Goal: Use online tool/utility: Utilize a website feature to perform a specific function

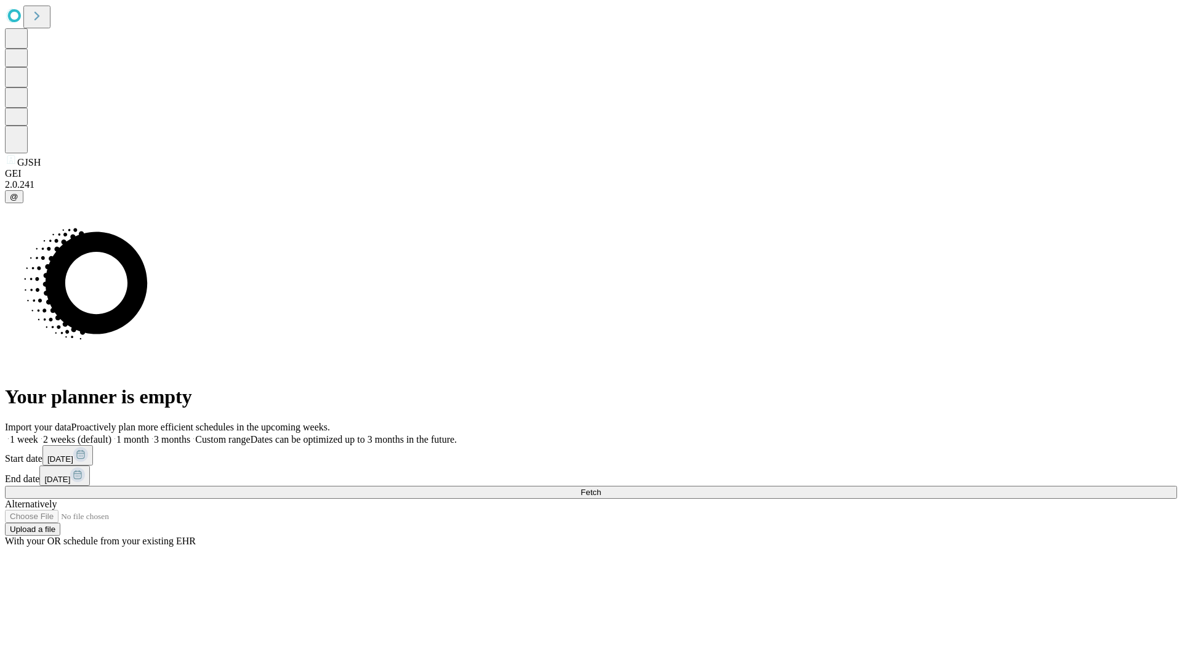
click at [38, 434] on label "1 week" at bounding box center [21, 439] width 33 height 10
click at [601, 488] on span "Fetch" at bounding box center [591, 492] width 20 height 9
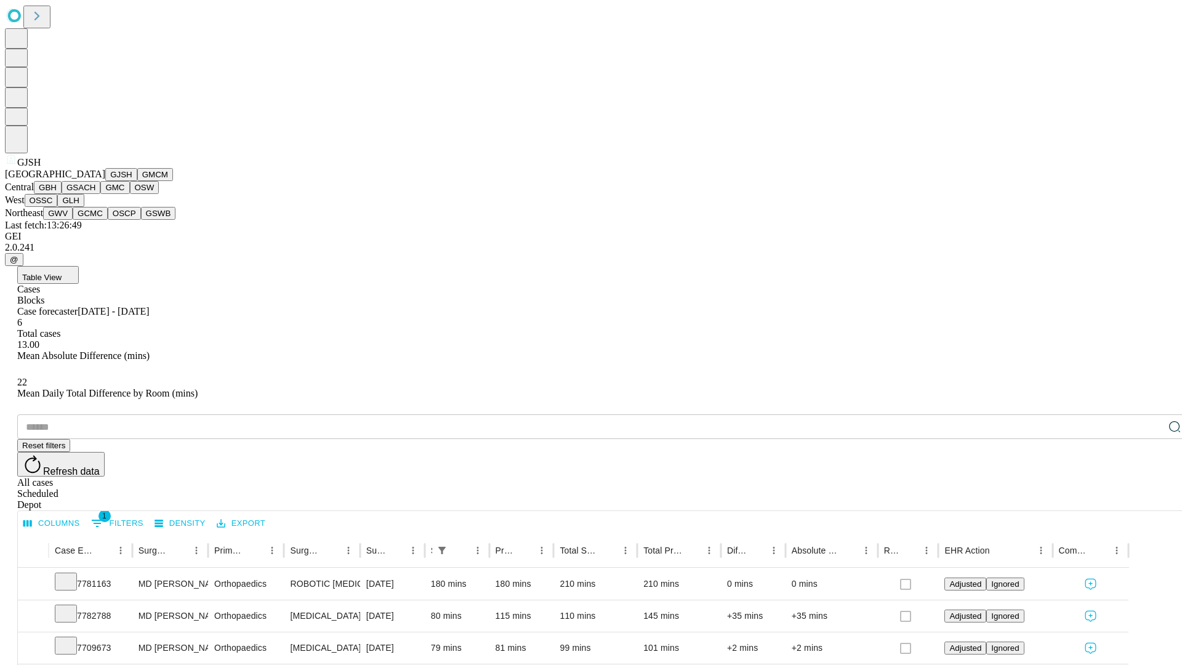
click at [137, 181] on button "GMCM" at bounding box center [155, 174] width 36 height 13
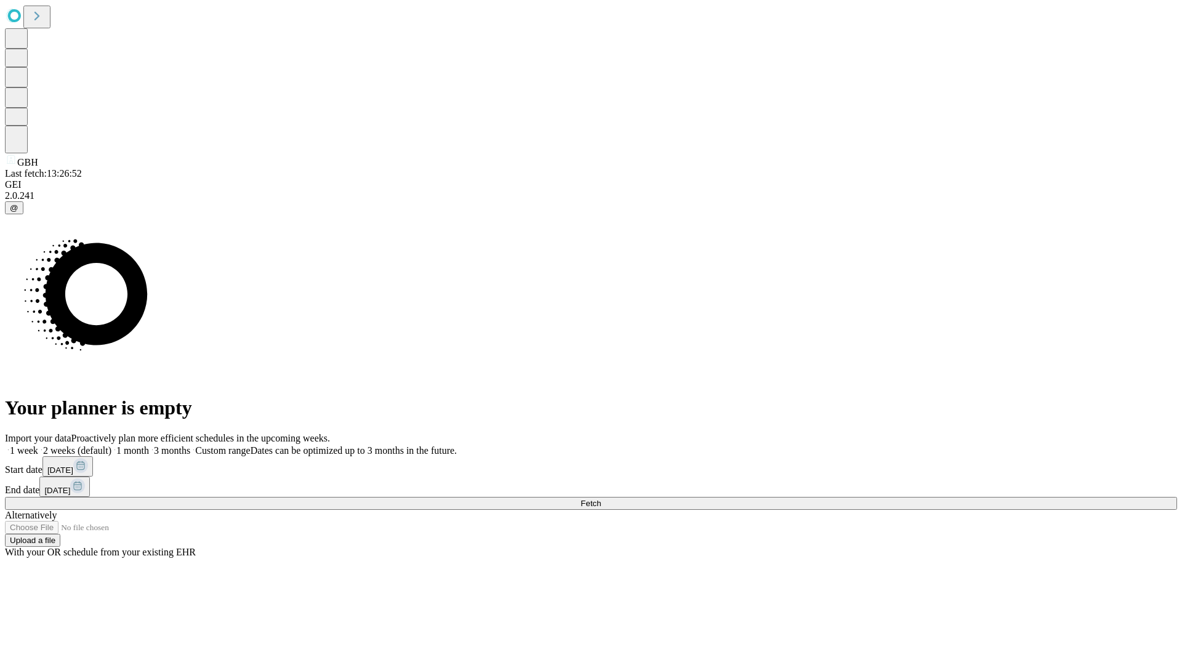
click at [38, 445] on label "1 week" at bounding box center [21, 450] width 33 height 10
click at [601, 499] on span "Fetch" at bounding box center [591, 503] width 20 height 9
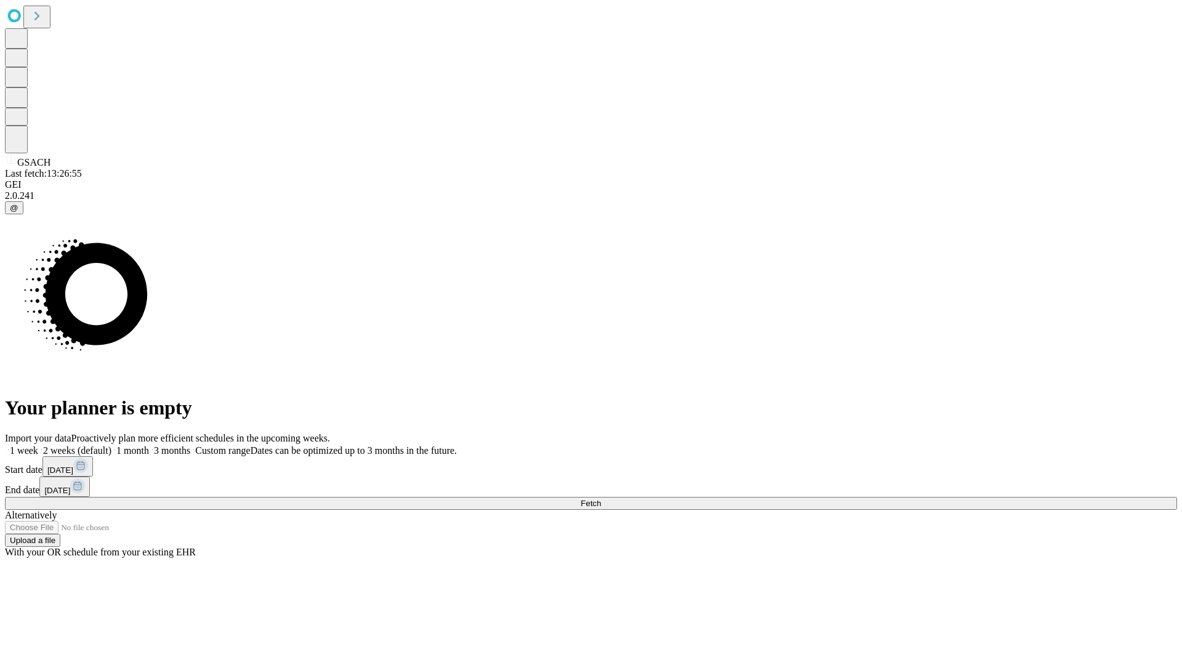
click at [38, 445] on label "1 week" at bounding box center [21, 450] width 33 height 10
click at [601, 499] on span "Fetch" at bounding box center [591, 503] width 20 height 9
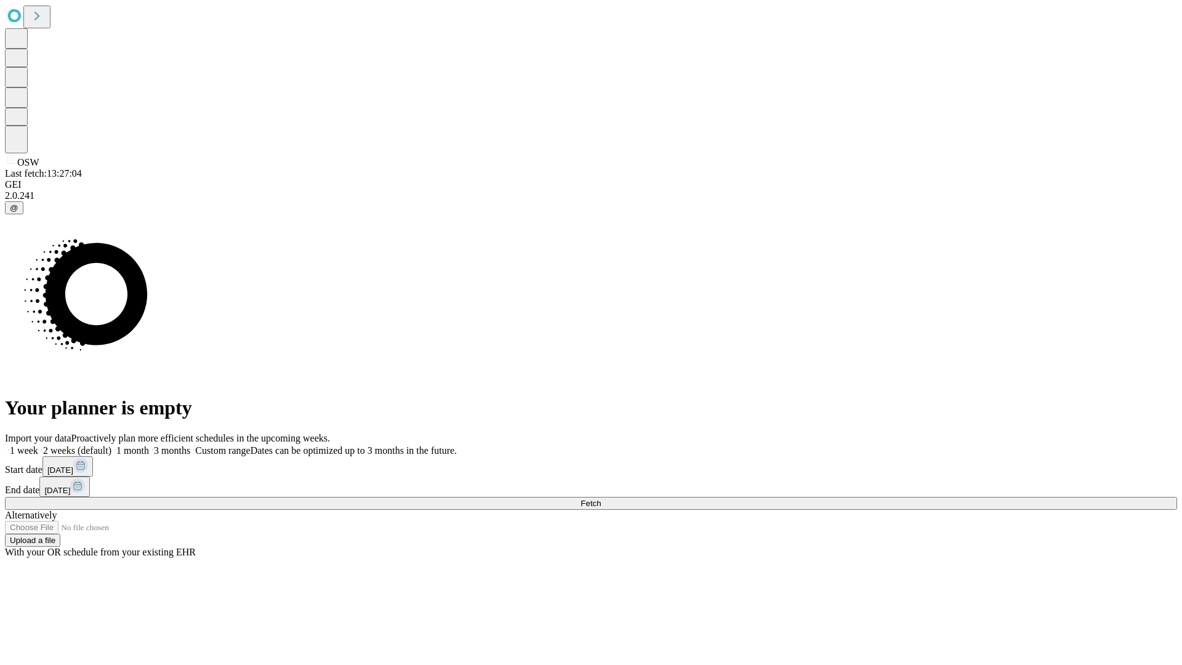
click at [38, 445] on label "1 week" at bounding box center [21, 450] width 33 height 10
click at [601, 499] on span "Fetch" at bounding box center [591, 503] width 20 height 9
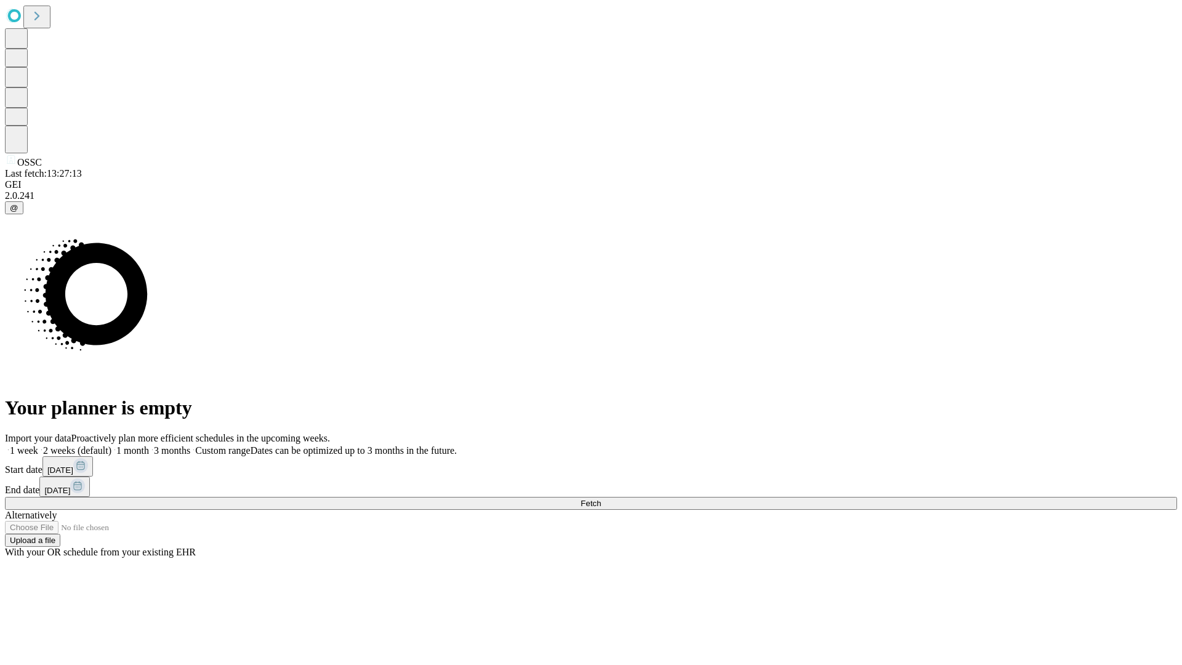
click at [38, 445] on label "1 week" at bounding box center [21, 450] width 33 height 10
click at [601, 499] on span "Fetch" at bounding box center [591, 503] width 20 height 9
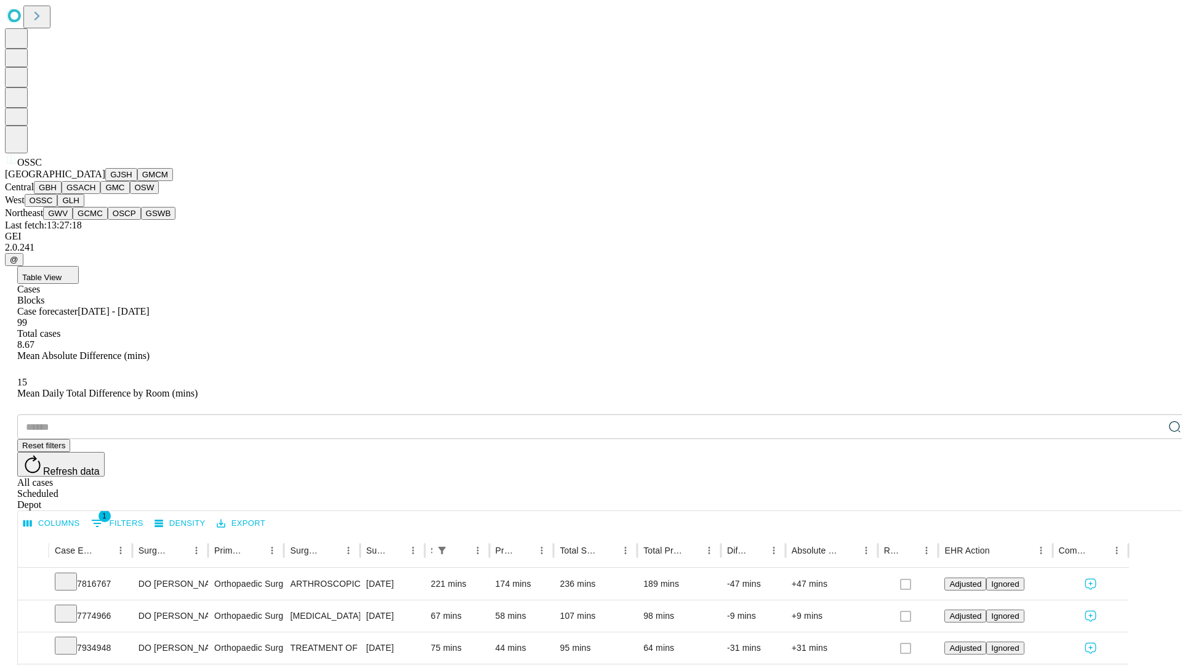
click at [84, 207] on button "GLH" at bounding box center [70, 200] width 26 height 13
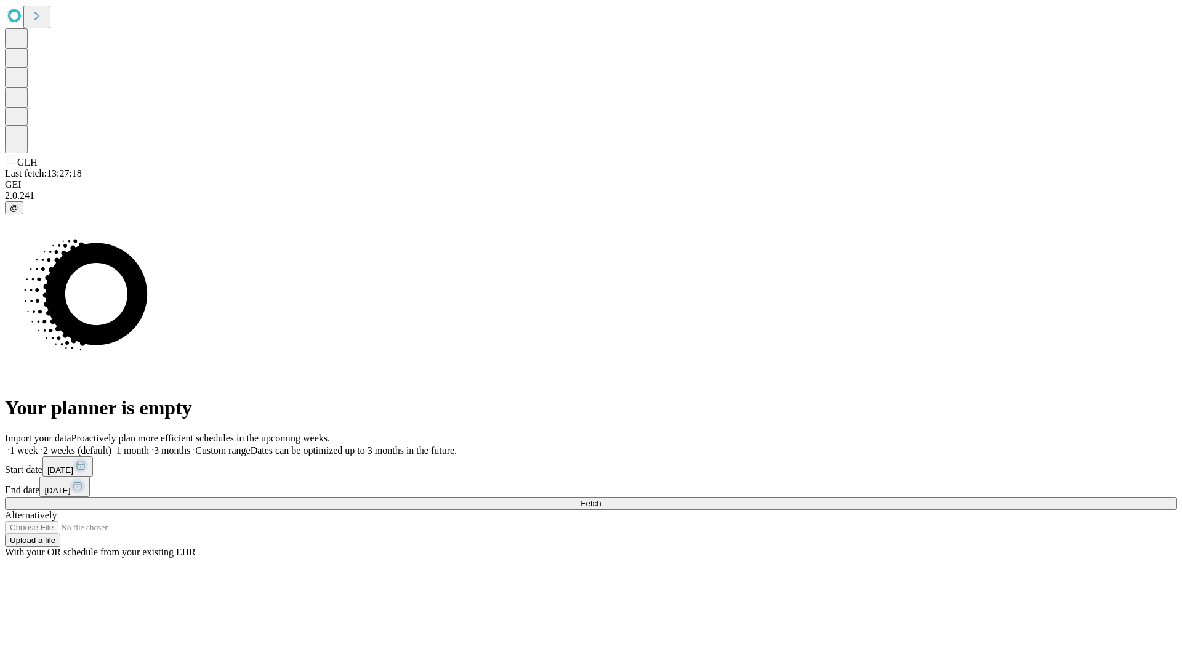
click at [38, 445] on label "1 week" at bounding box center [21, 450] width 33 height 10
click at [601, 499] on span "Fetch" at bounding box center [591, 503] width 20 height 9
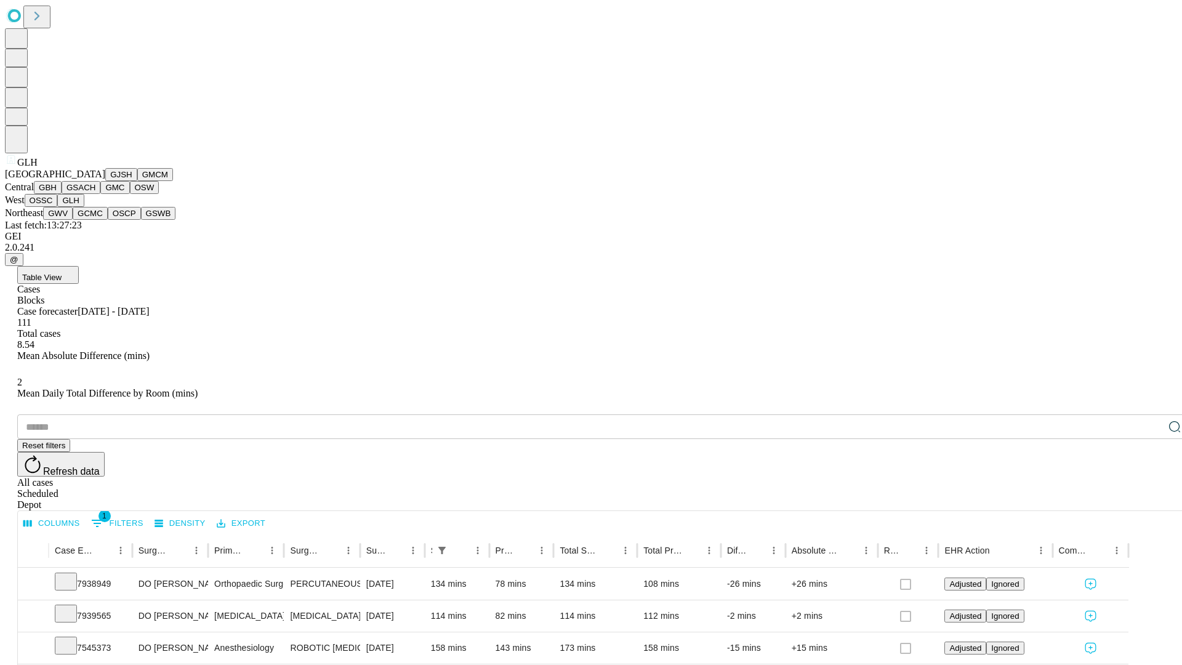
click at [73, 220] on button "GWV" at bounding box center [58, 213] width 30 height 13
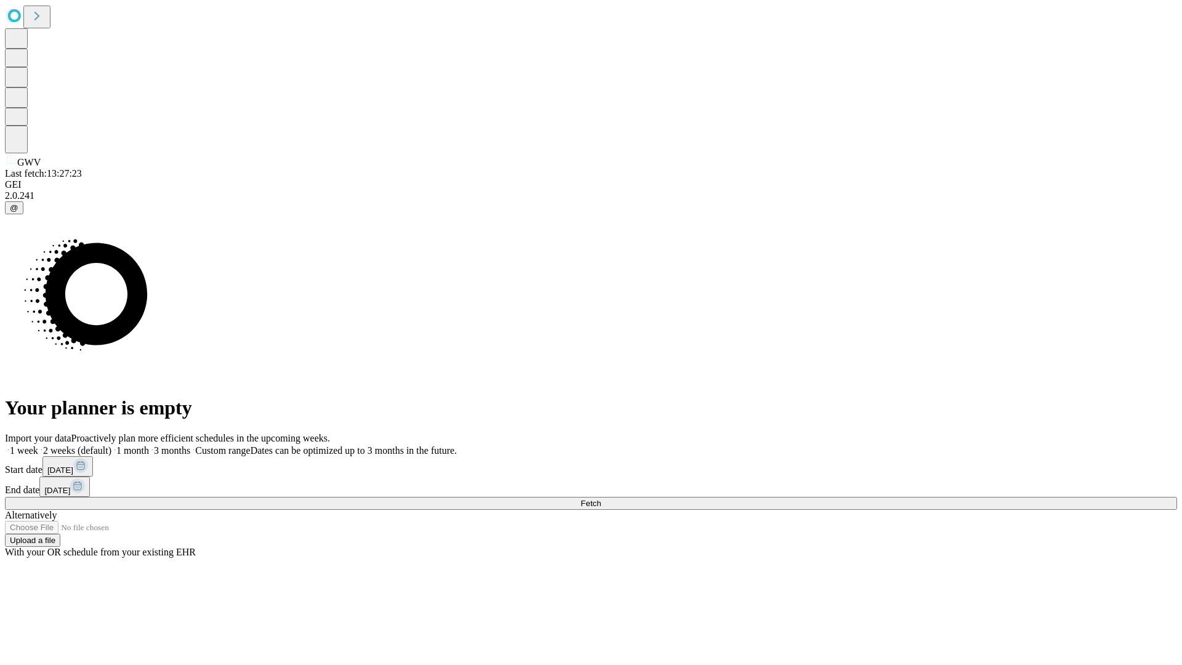
click at [38, 445] on label "1 week" at bounding box center [21, 450] width 33 height 10
click at [601, 499] on span "Fetch" at bounding box center [591, 503] width 20 height 9
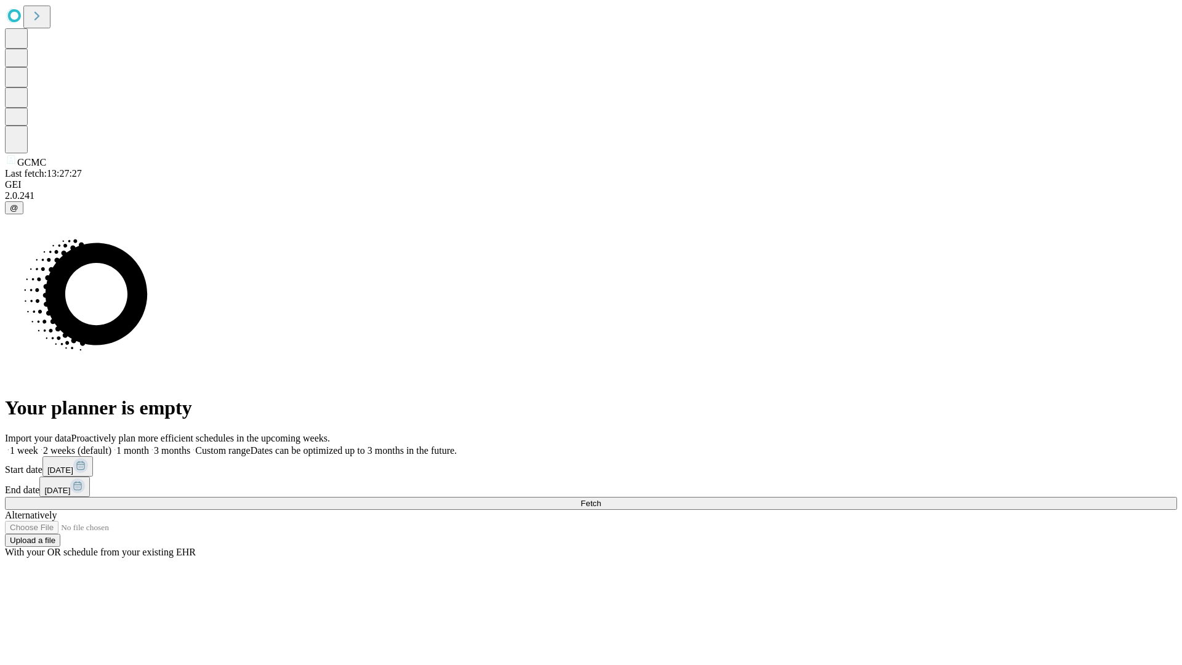
click at [38, 445] on label "1 week" at bounding box center [21, 450] width 33 height 10
click at [601, 499] on span "Fetch" at bounding box center [591, 503] width 20 height 9
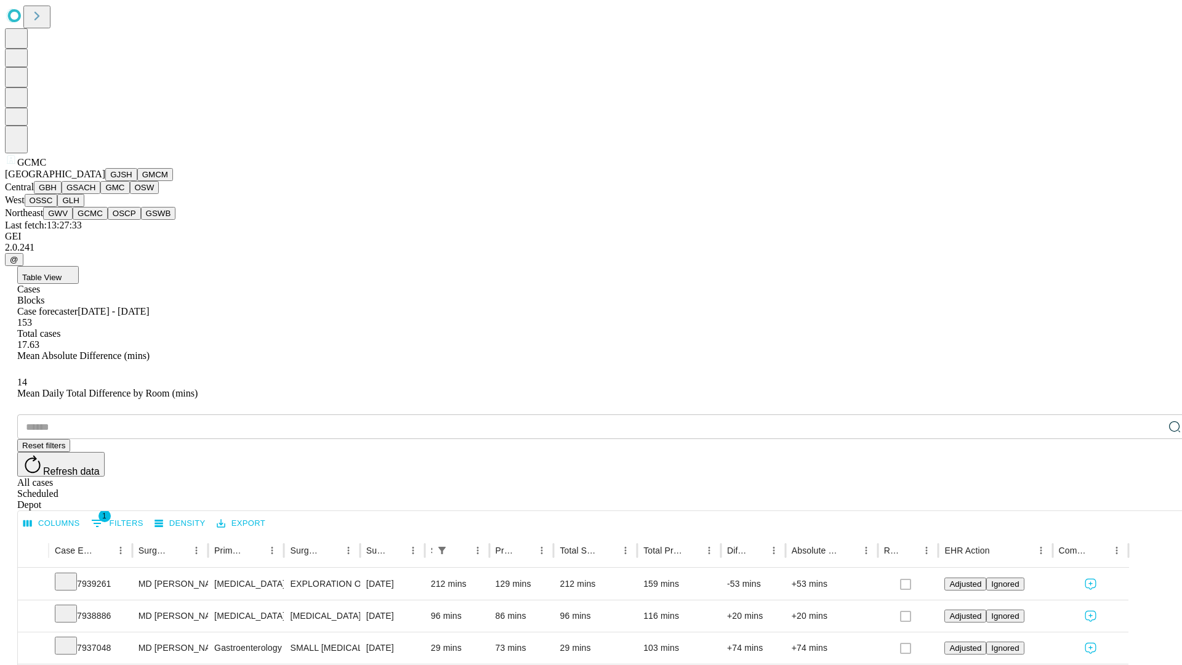
click at [108, 220] on button "OSCP" at bounding box center [124, 213] width 33 height 13
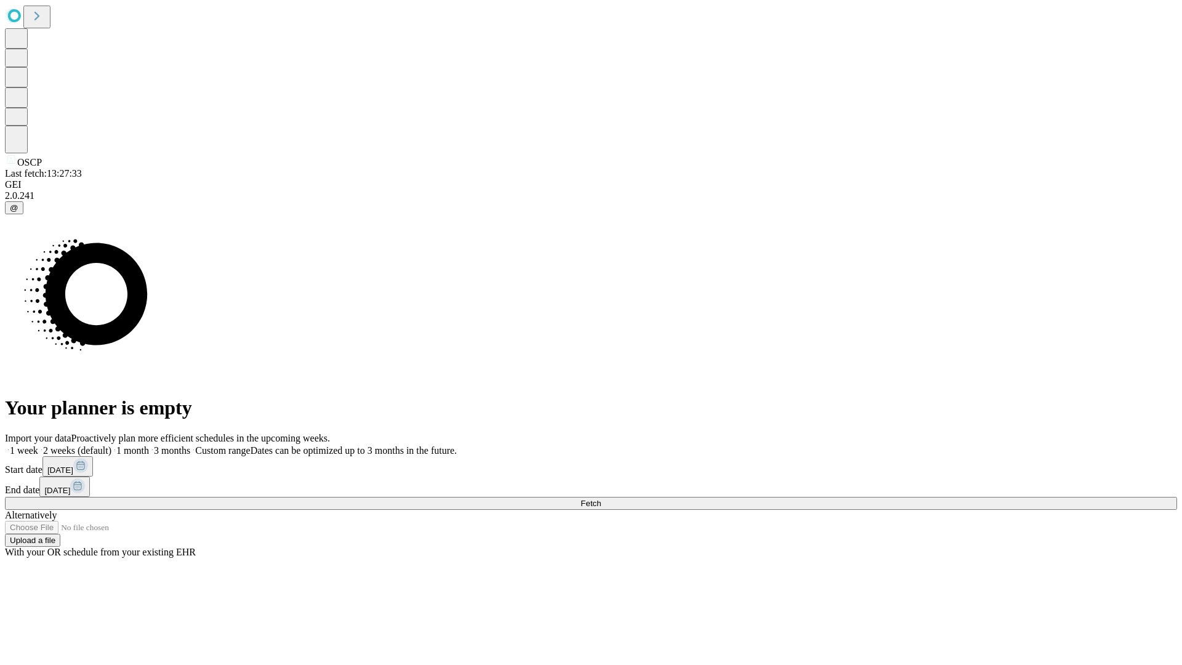
click at [38, 445] on label "1 week" at bounding box center [21, 450] width 33 height 10
click at [601, 499] on span "Fetch" at bounding box center [591, 503] width 20 height 9
